Goal: Check status

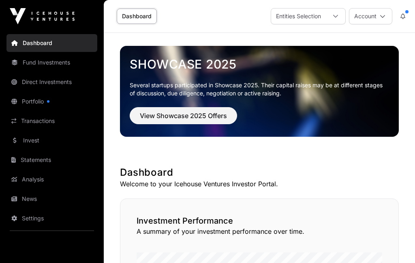
click at [31, 84] on link "Direct Investments" at bounding box center [51, 82] width 91 height 18
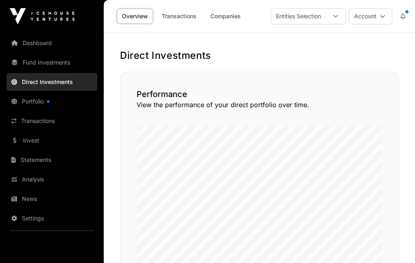
click at [339, 17] on div at bounding box center [335, 16] width 19 height 15
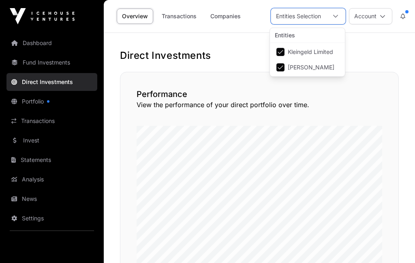
click at [387, 97] on div "Performance View the performance of your direct portfolio over time." at bounding box center [259, 173] width 279 height 202
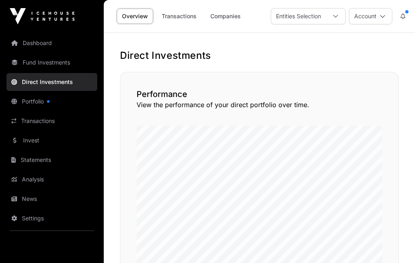
click at [184, 14] on link "Transactions" at bounding box center [179, 16] width 45 height 15
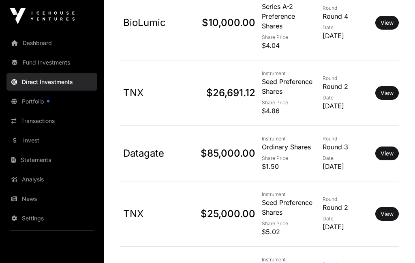
scroll to position [3295, 0]
